Goal: Task Accomplishment & Management: Manage account settings

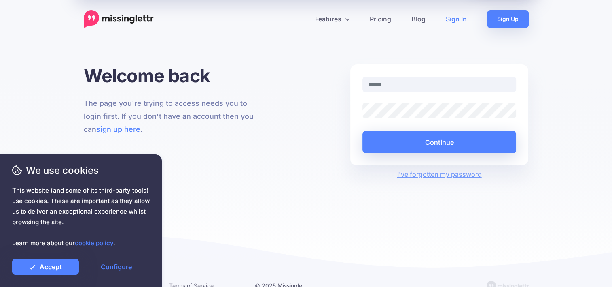
type input "**********"
click at [569, 125] on div "**********" at bounding box center [306, 172] width 612 height 216
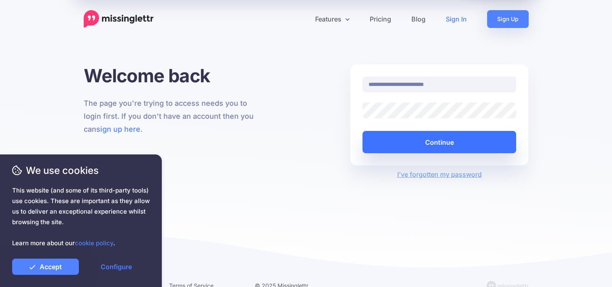
click at [460, 144] on button "Continue" at bounding box center [440, 142] width 154 height 22
click at [444, 146] on button "Continue" at bounding box center [440, 142] width 154 height 22
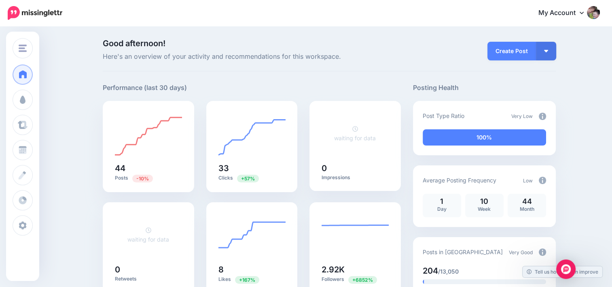
click at [600, 11] on img at bounding box center [593, 12] width 13 height 13
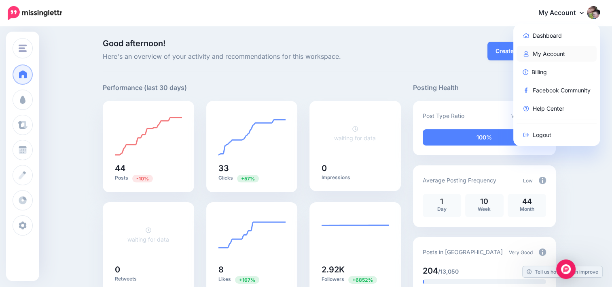
click at [562, 52] on link "My Account" at bounding box center [557, 54] width 81 height 16
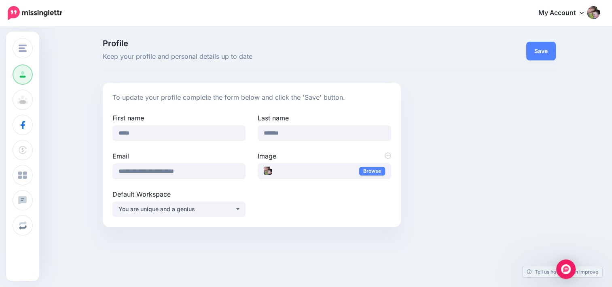
click at [584, 13] on icon at bounding box center [582, 13] width 4 height 2
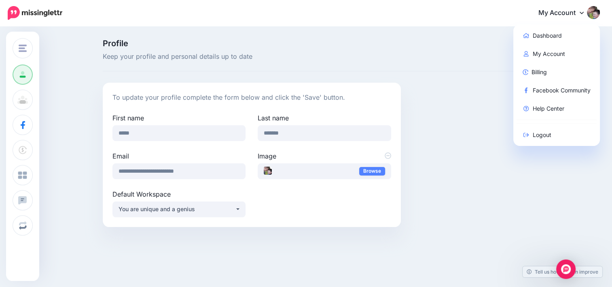
click at [432, 59] on div "Save" at bounding box center [484, 50] width 155 height 23
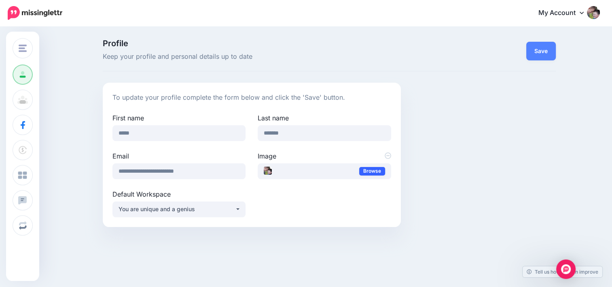
click at [377, 170] on link "Browse" at bounding box center [372, 171] width 26 height 9
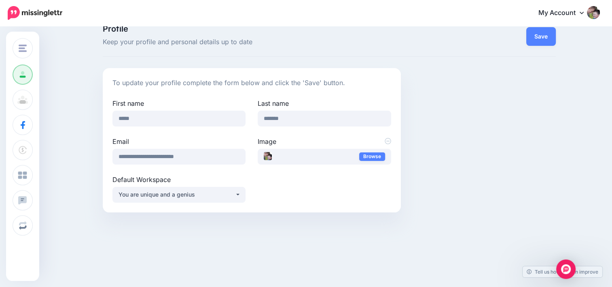
scroll to position [21, 0]
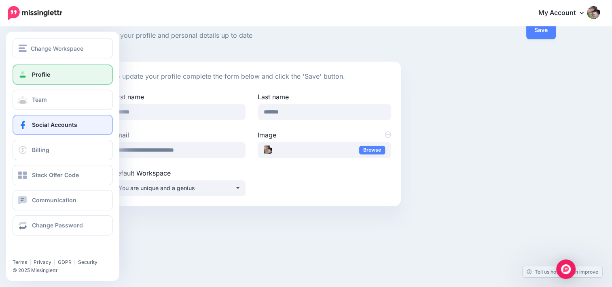
click at [41, 123] on span "Social Accounts" at bounding box center [54, 124] width 45 height 7
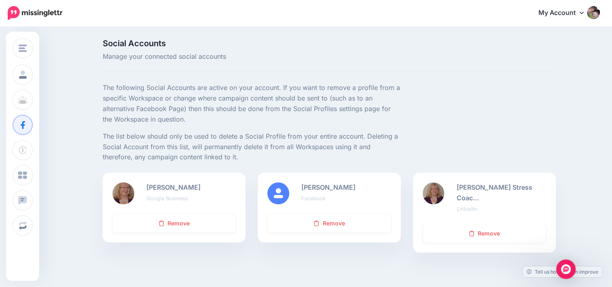
click at [130, 191] on img at bounding box center [124, 193] width 22 height 22
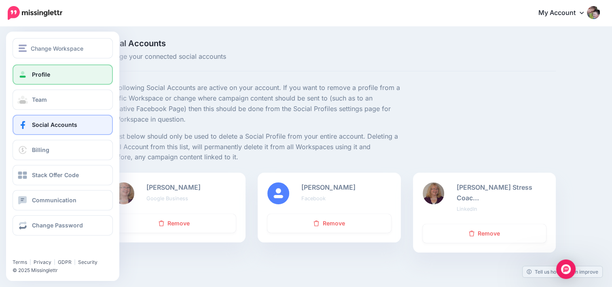
click at [36, 76] on span "Profile" at bounding box center [41, 74] width 18 height 7
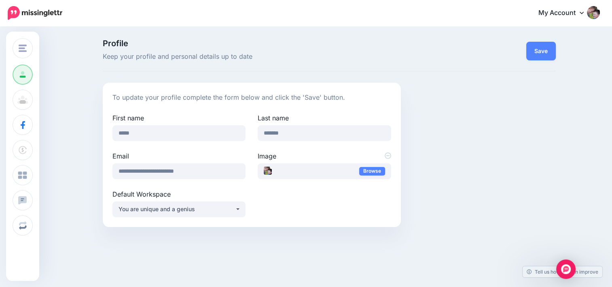
click at [584, 15] on icon at bounding box center [582, 12] width 4 height 6
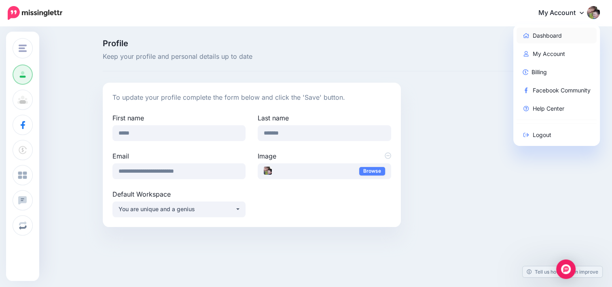
click at [542, 35] on link "Dashboard" at bounding box center [557, 36] width 81 height 16
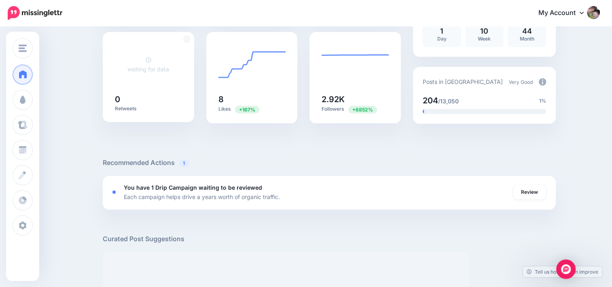
scroll to position [121, 0]
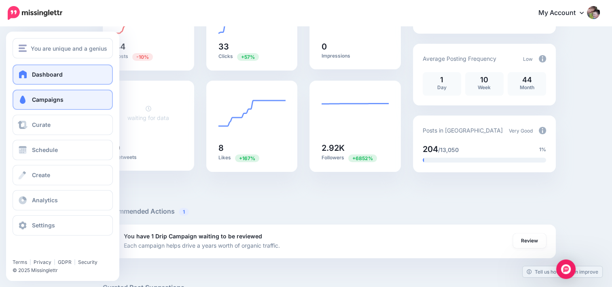
click at [45, 100] on span "Campaigns" at bounding box center [48, 99] width 32 height 7
